Goal: Find contact information: Find contact information

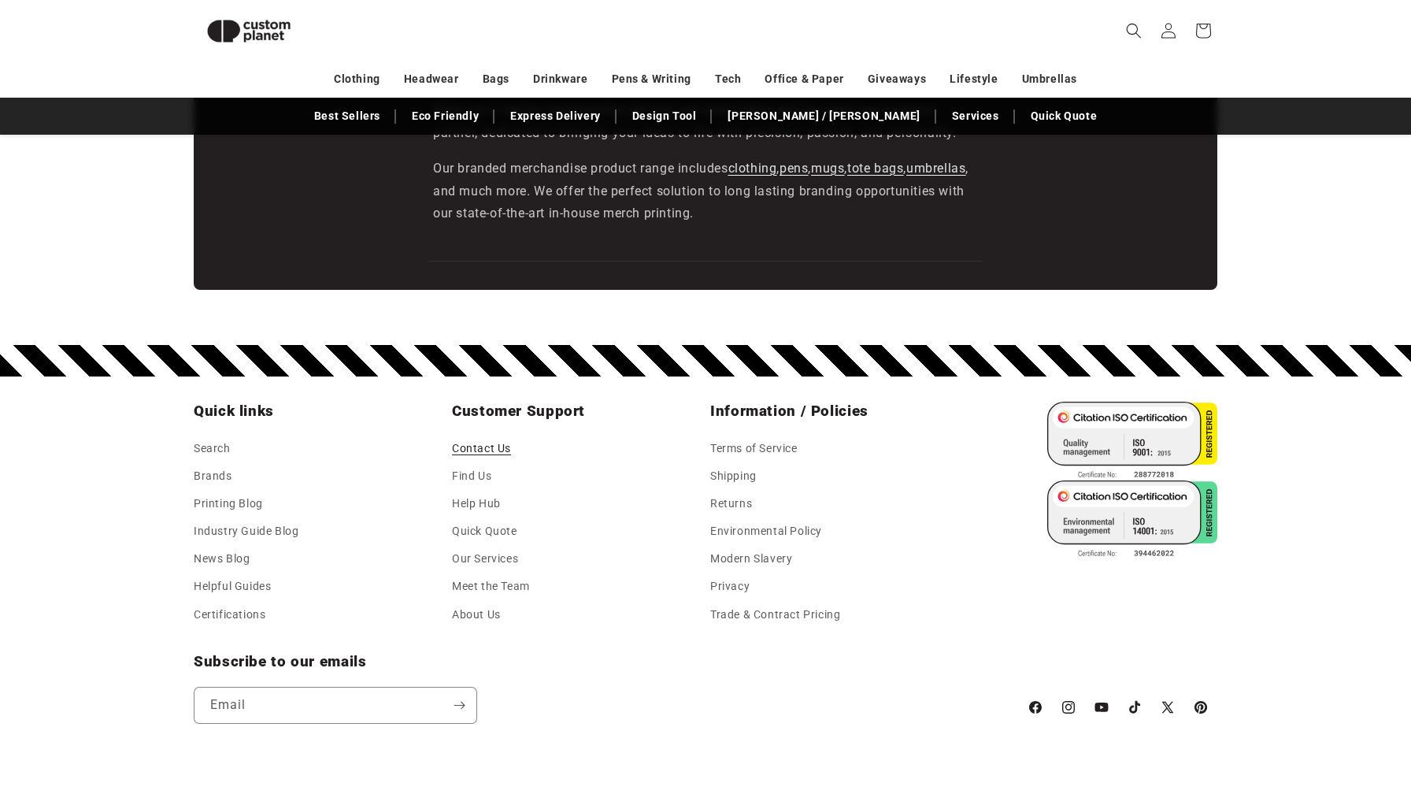
scroll to position [0, 1411]
click at [501, 448] on link "Contact Us" at bounding box center [481, 450] width 59 height 24
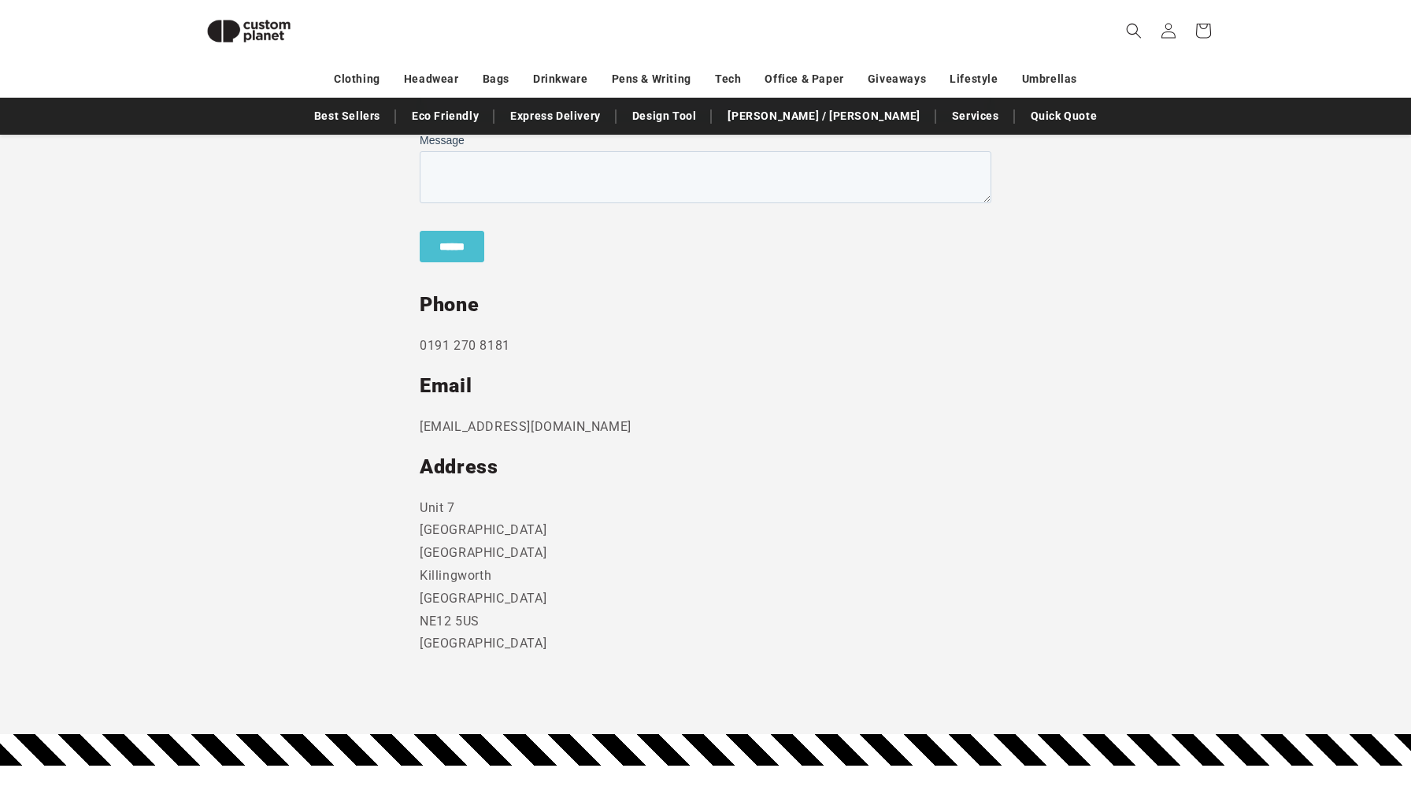
scroll to position [675, 0]
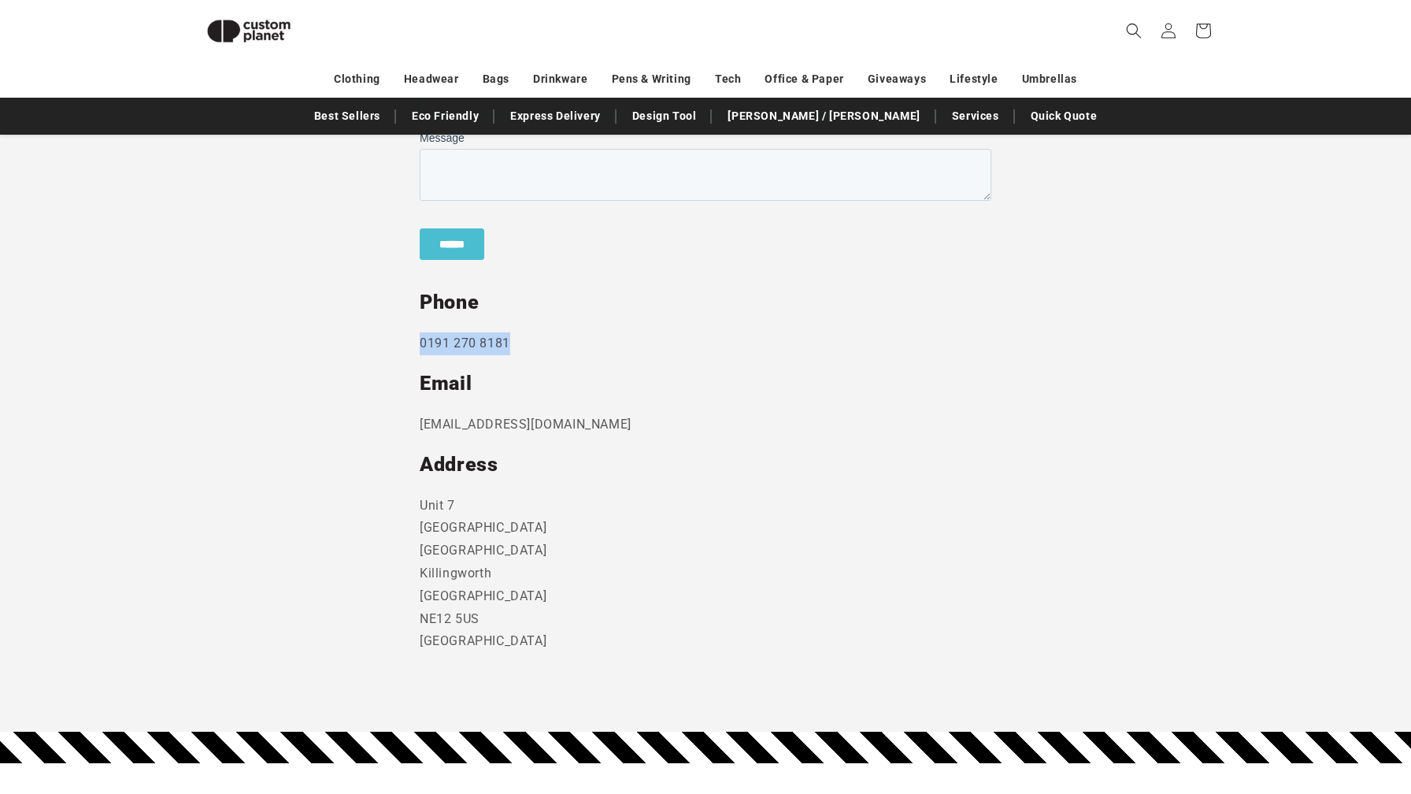
drag, startPoint x: 519, startPoint y: 335, endPoint x: 377, endPoint y: 349, distance: 142.3
click at [377, 349] on section "Send us a message and someone will get back to you within 24 hours. Phone 0191 …" at bounding box center [705, 302] width 1411 height 859
copy p "0191 270 8181"
